Goal: Navigation & Orientation: Find specific page/section

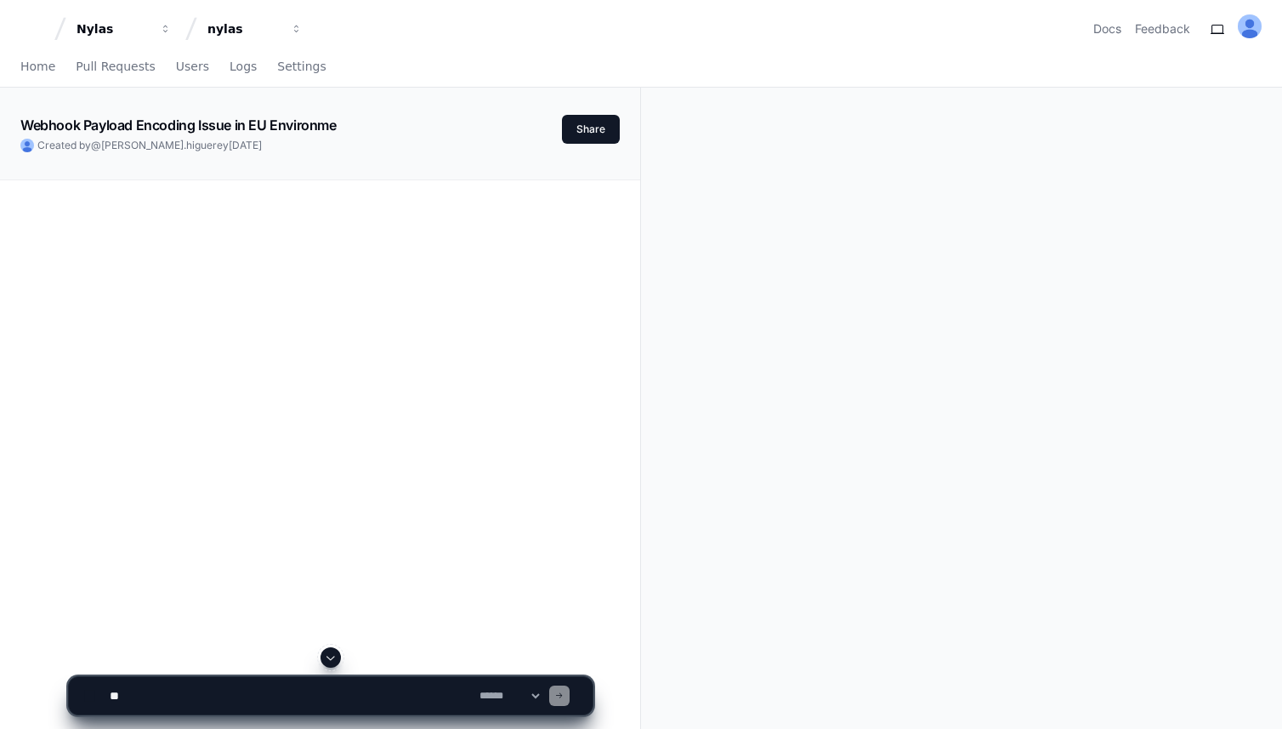
click at [20, 31] on icon at bounding box center [30, 29] width 20 height 20
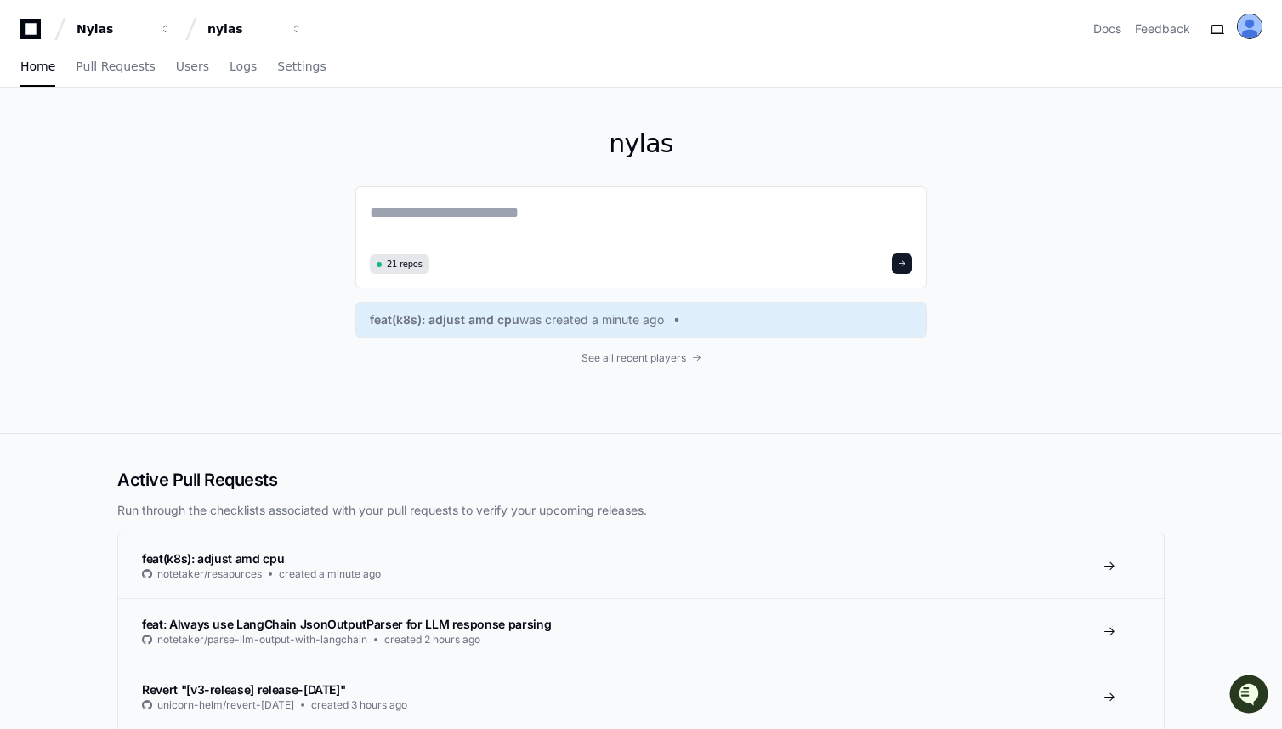
click at [1252, 25] on img at bounding box center [1250, 26] width 24 height 24
click at [850, 114] on div "nylas 21 repos feat(k8s): adjust amd cpu was created a minute ago See all recen…" at bounding box center [641, 260] width 572 height 345
click at [298, 71] on span "Settings" at bounding box center [301, 66] width 48 height 10
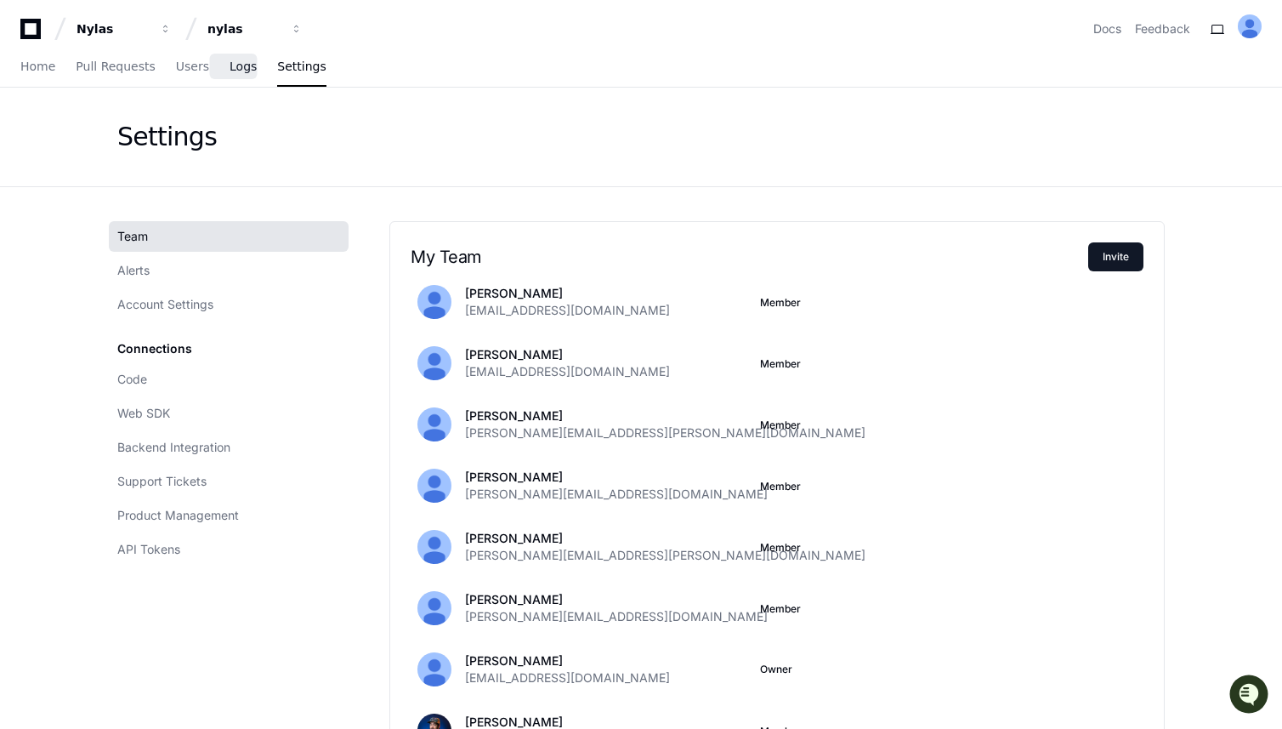
click at [230, 68] on span "Logs" at bounding box center [243, 66] width 27 height 10
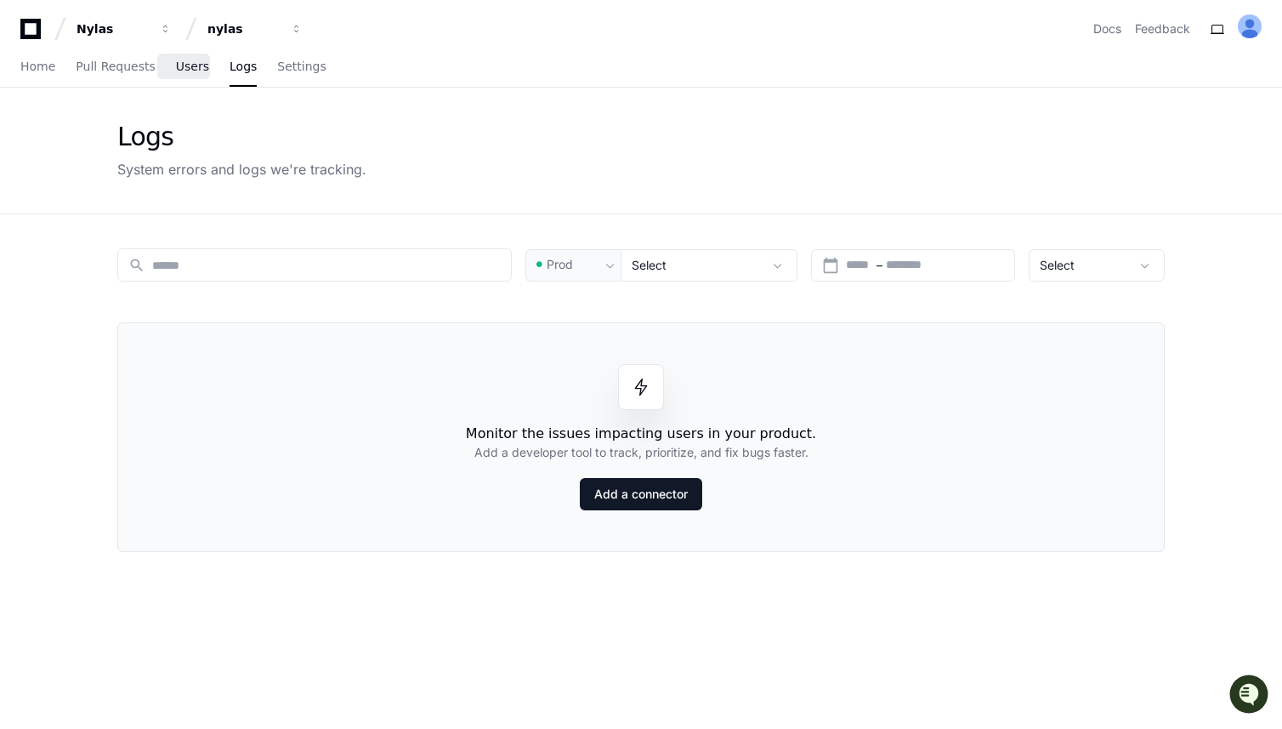
click at [176, 69] on span "Users" at bounding box center [192, 66] width 33 height 10
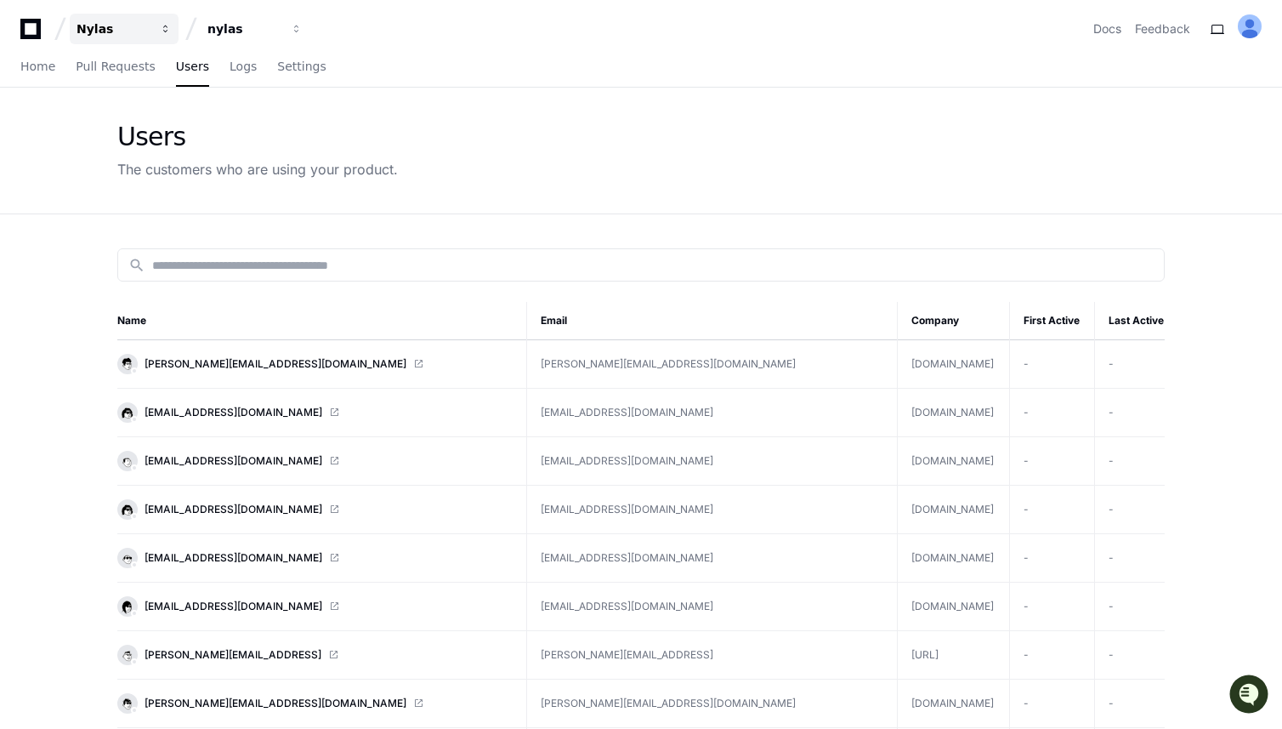
click at [119, 31] on div "Nylas" at bounding box center [113, 28] width 73 height 17
click at [150, 27] on div "nylas" at bounding box center [113, 28] width 73 height 17
click at [527, 52] on div "Home Pull Requests Users Logs Settings" at bounding box center [641, 67] width 1242 height 39
click at [0, 20] on div "Nylas nylas Docs Feedback" at bounding box center [641, 22] width 1282 height 44
click at [19, 25] on div "Nylas nylas Docs Feedback" at bounding box center [641, 22] width 1282 height 44
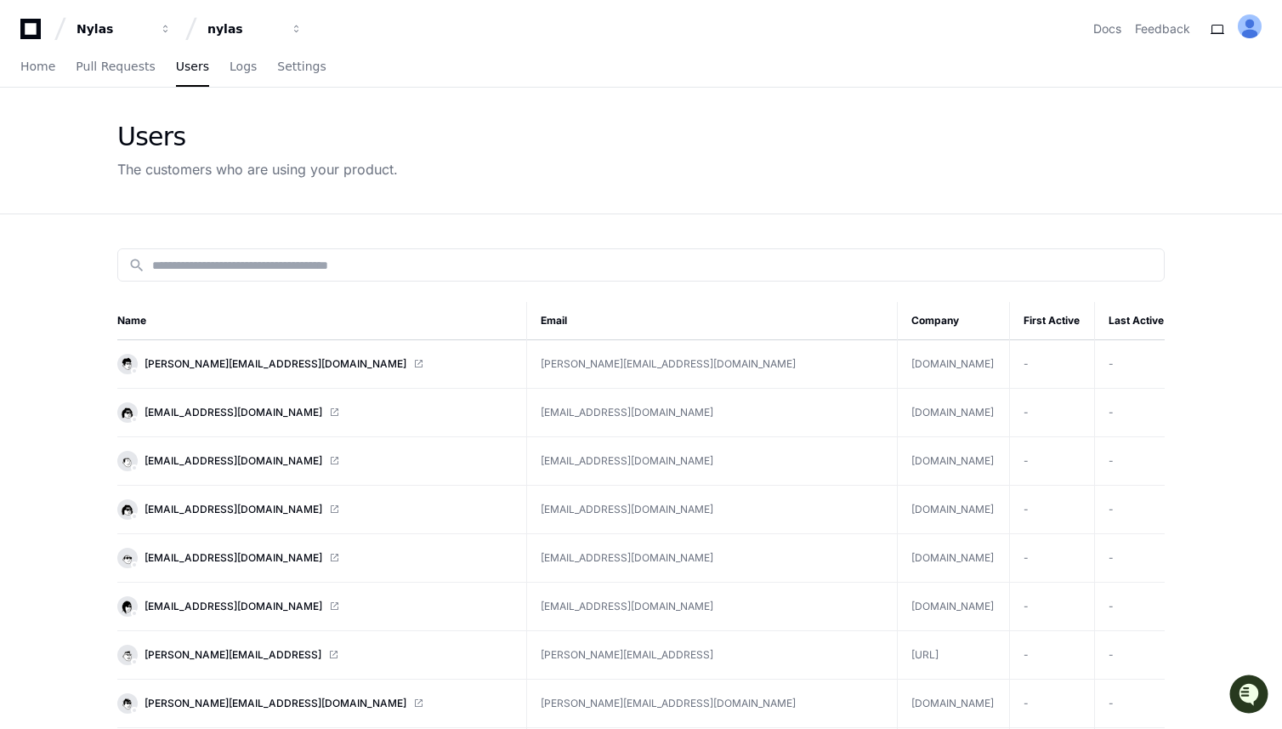
click at [24, 24] on icon at bounding box center [30, 29] width 20 height 20
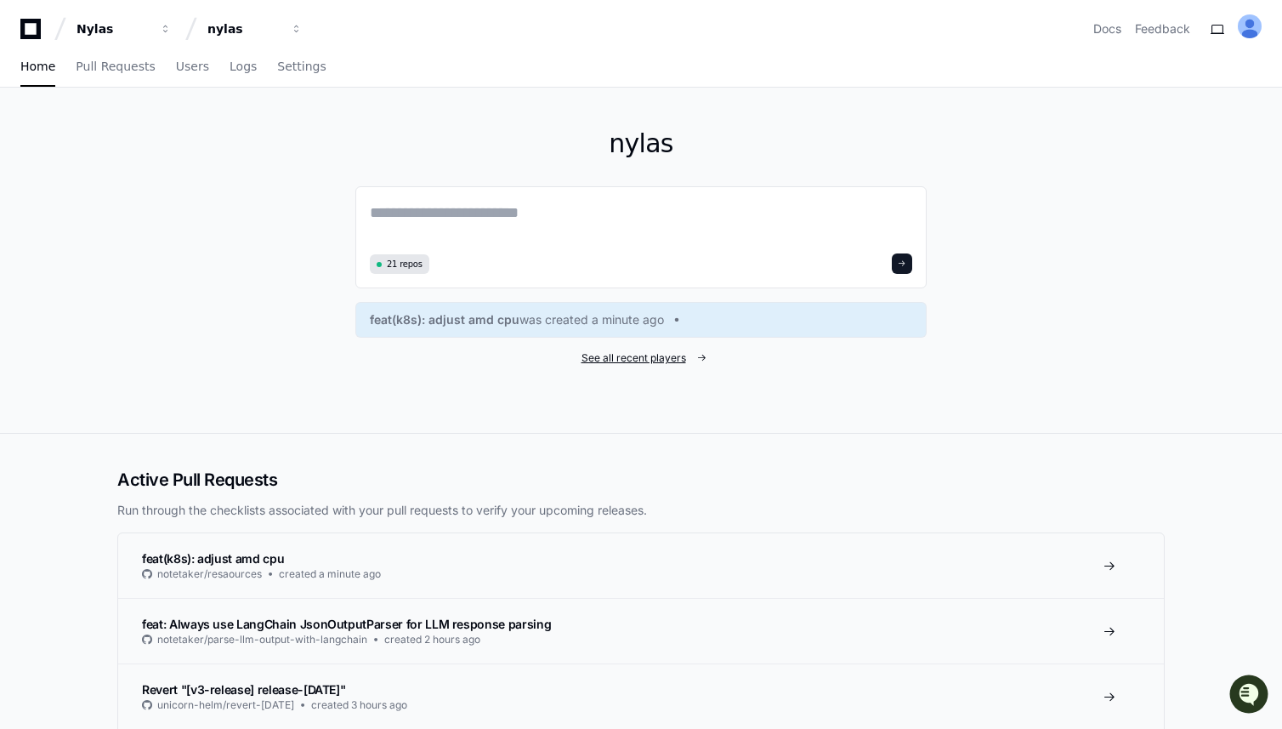
click at [692, 355] on link "See all recent players" at bounding box center [641, 358] width 572 height 14
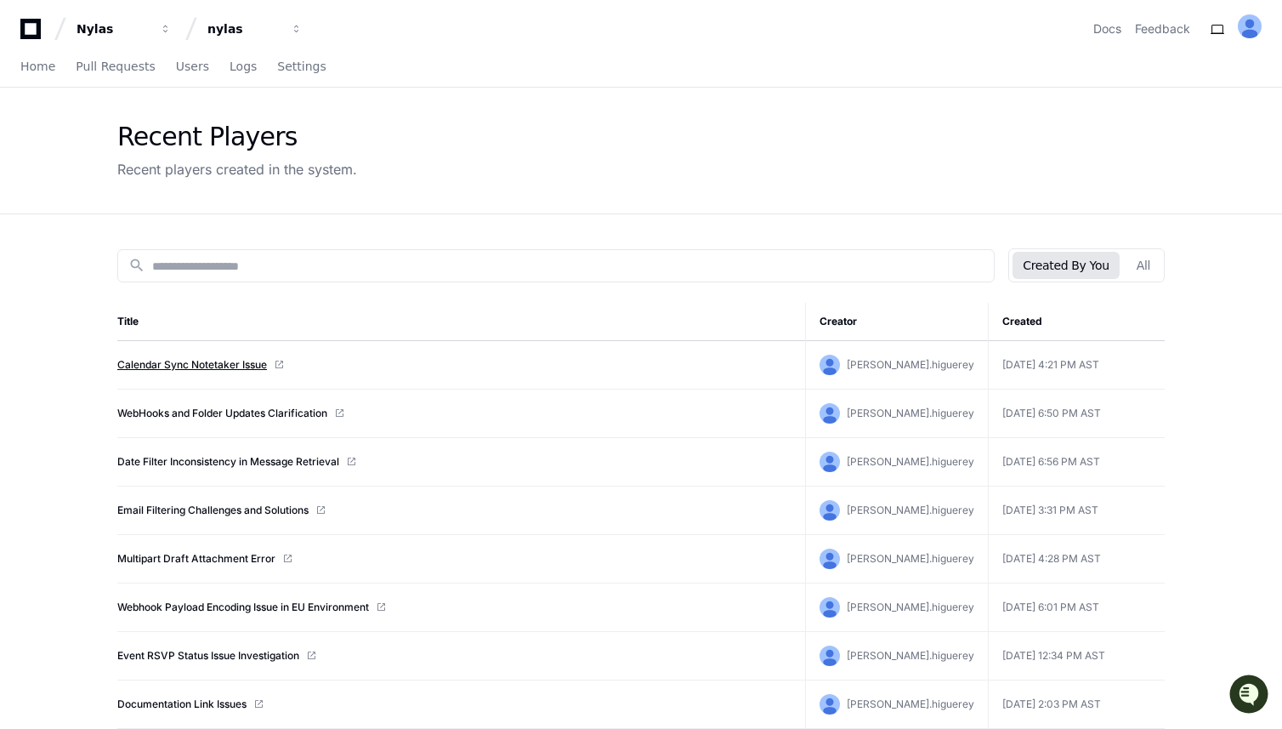
click at [209, 368] on link "Calendar Sync Notetaker Issue" at bounding box center [192, 365] width 150 height 14
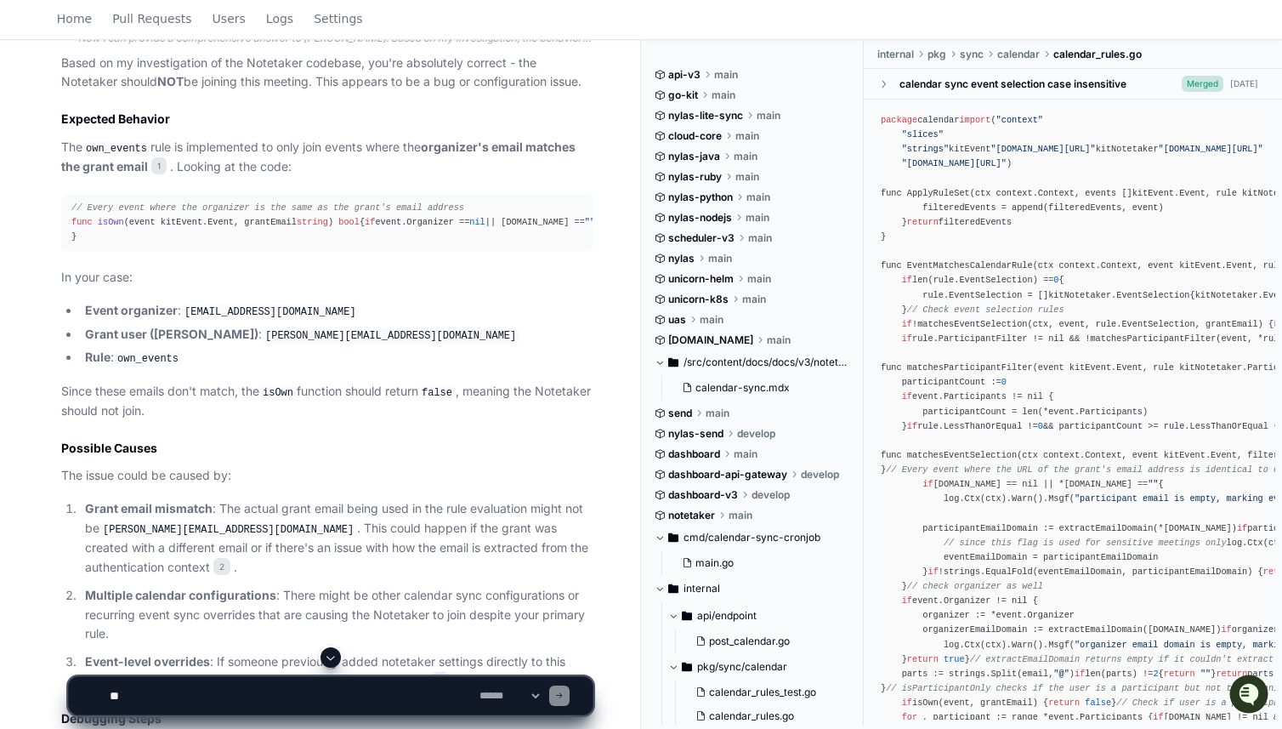
scroll to position [3497, 0]
